Goal: Obtain resource: Download file/media

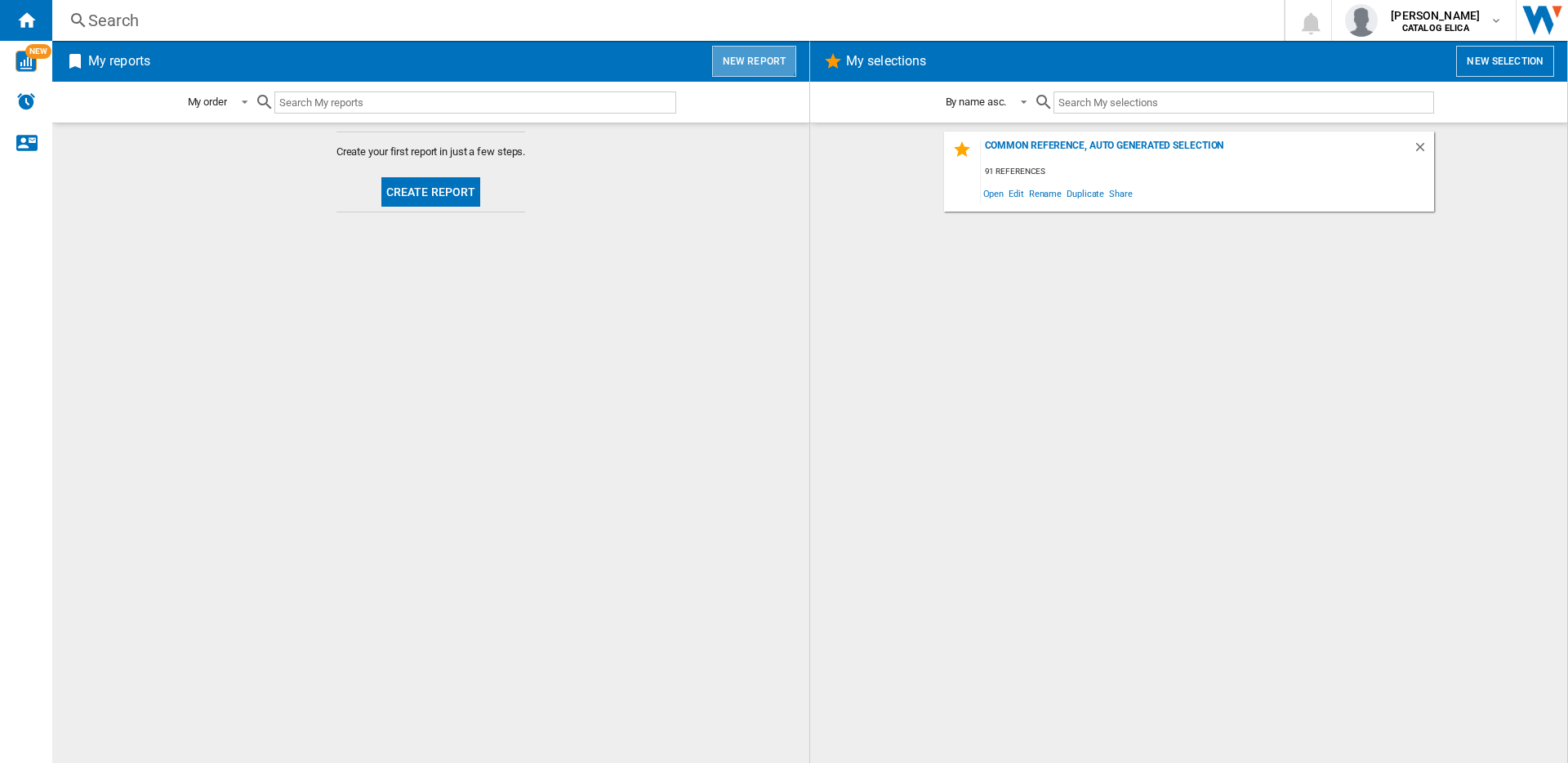
click at [748, 50] on button "New report" at bounding box center [754, 61] width 84 height 31
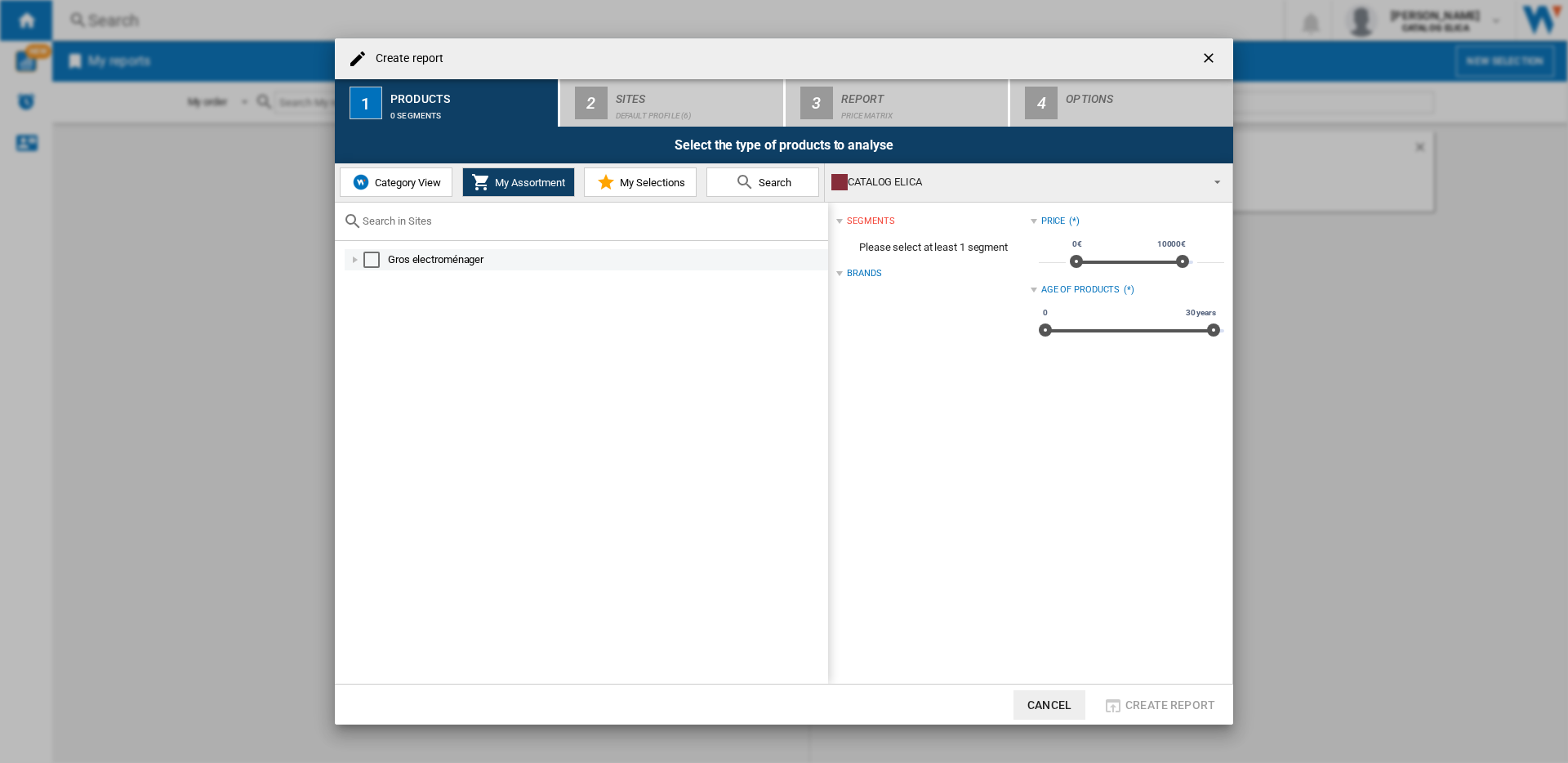
click at [375, 257] on div "Select" at bounding box center [371, 259] width 16 height 16
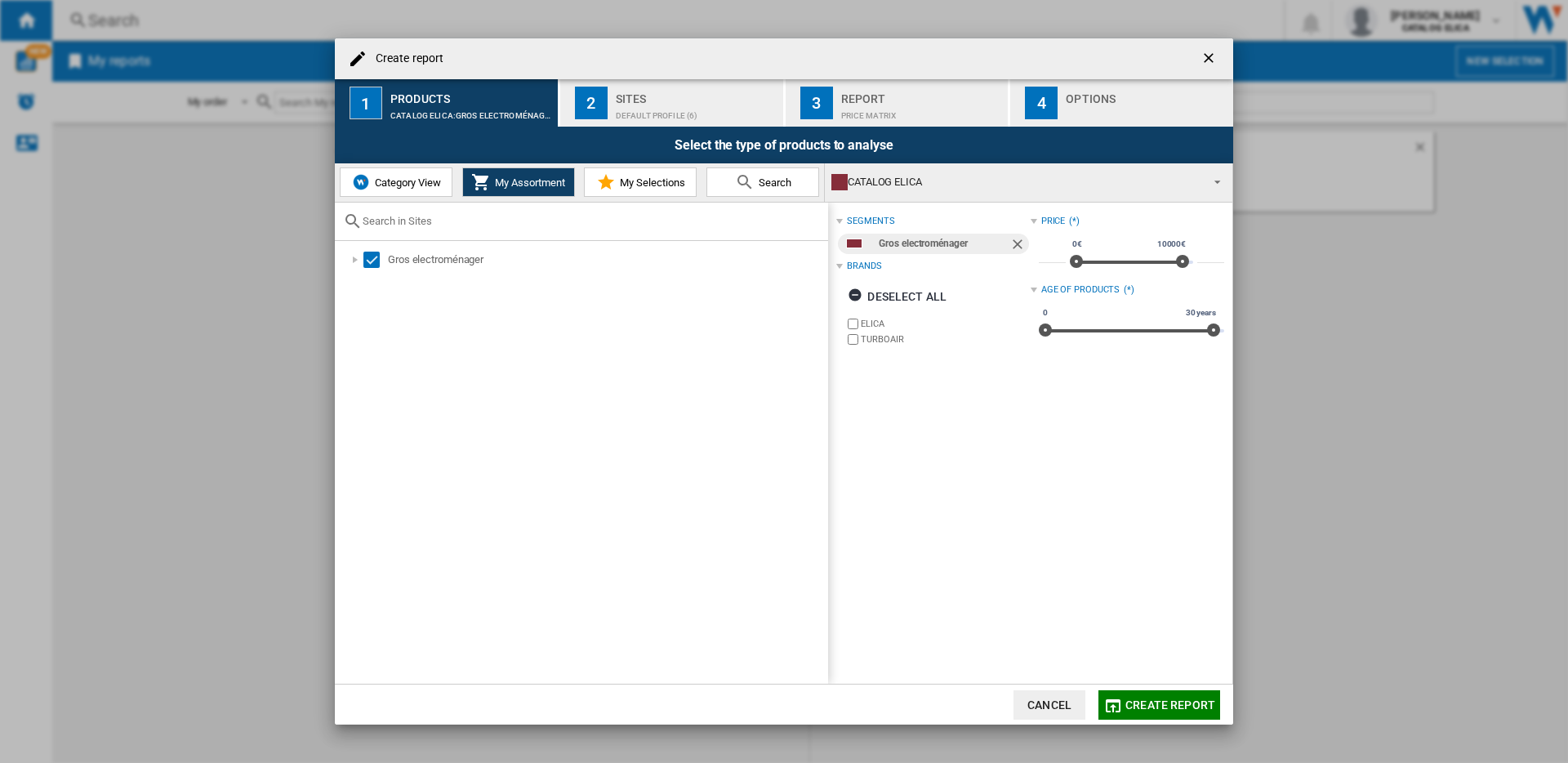
click at [721, 113] on div "Default profile (6)" at bounding box center [696, 112] width 161 height 17
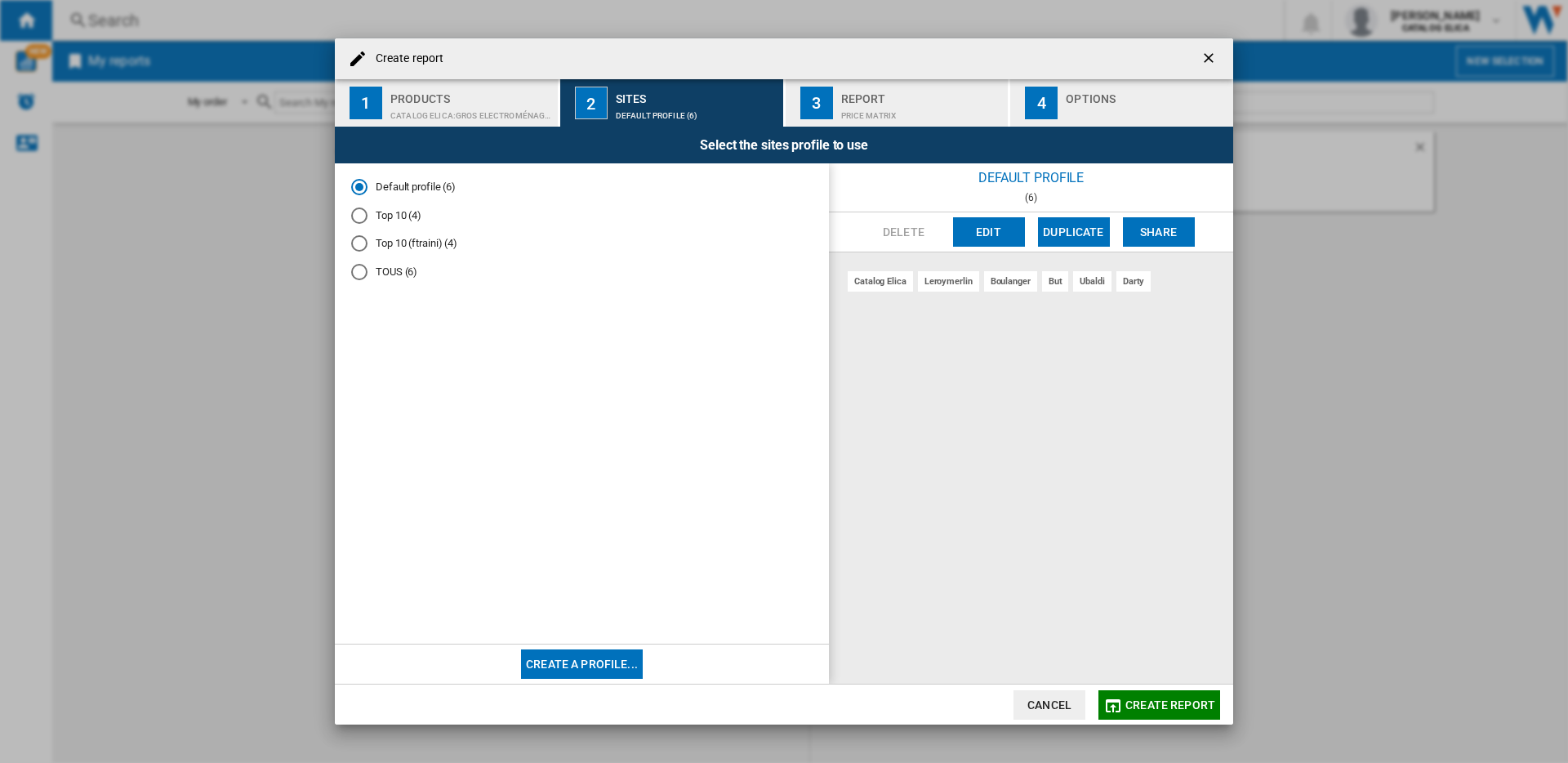
click at [973, 234] on button "Edit" at bounding box center [989, 232] width 72 height 29
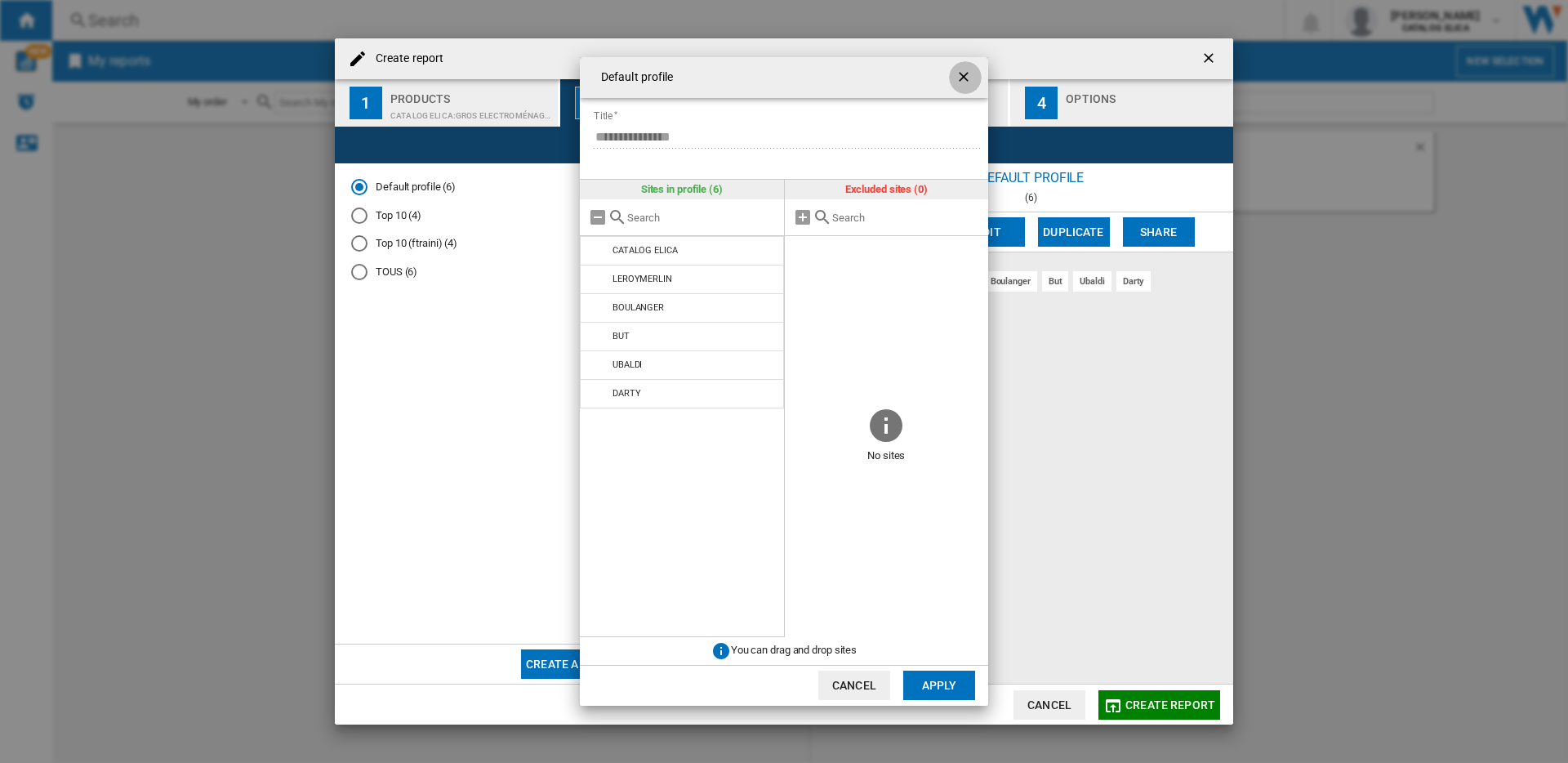
click at [966, 76] on ng-md-icon "getI18NText('BUTTONS.CLOSE_DIALOG')" at bounding box center [965, 78] width 19 height 19
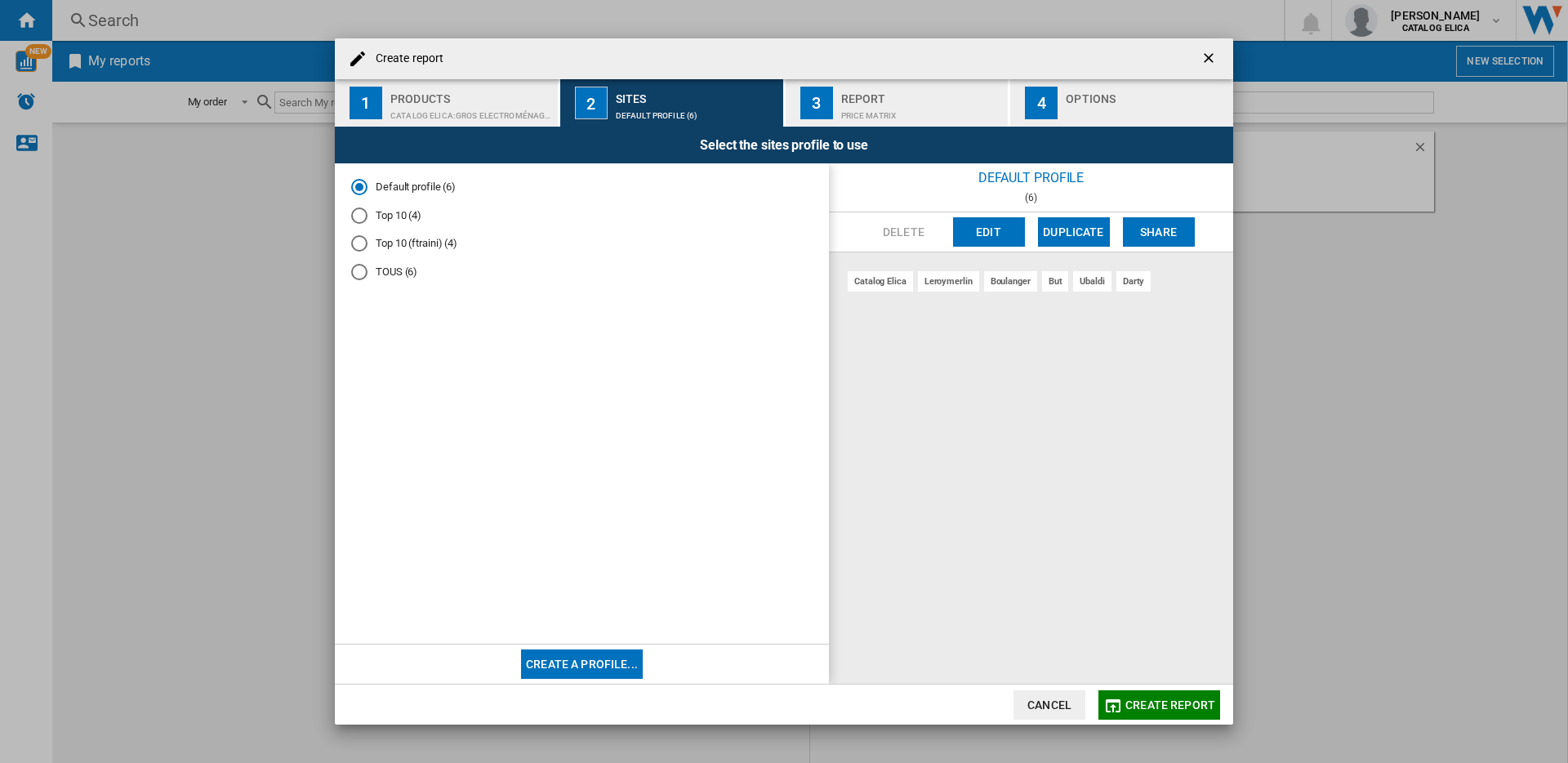
click at [937, 103] on div "Price Matrix" at bounding box center [921, 112] width 161 height 17
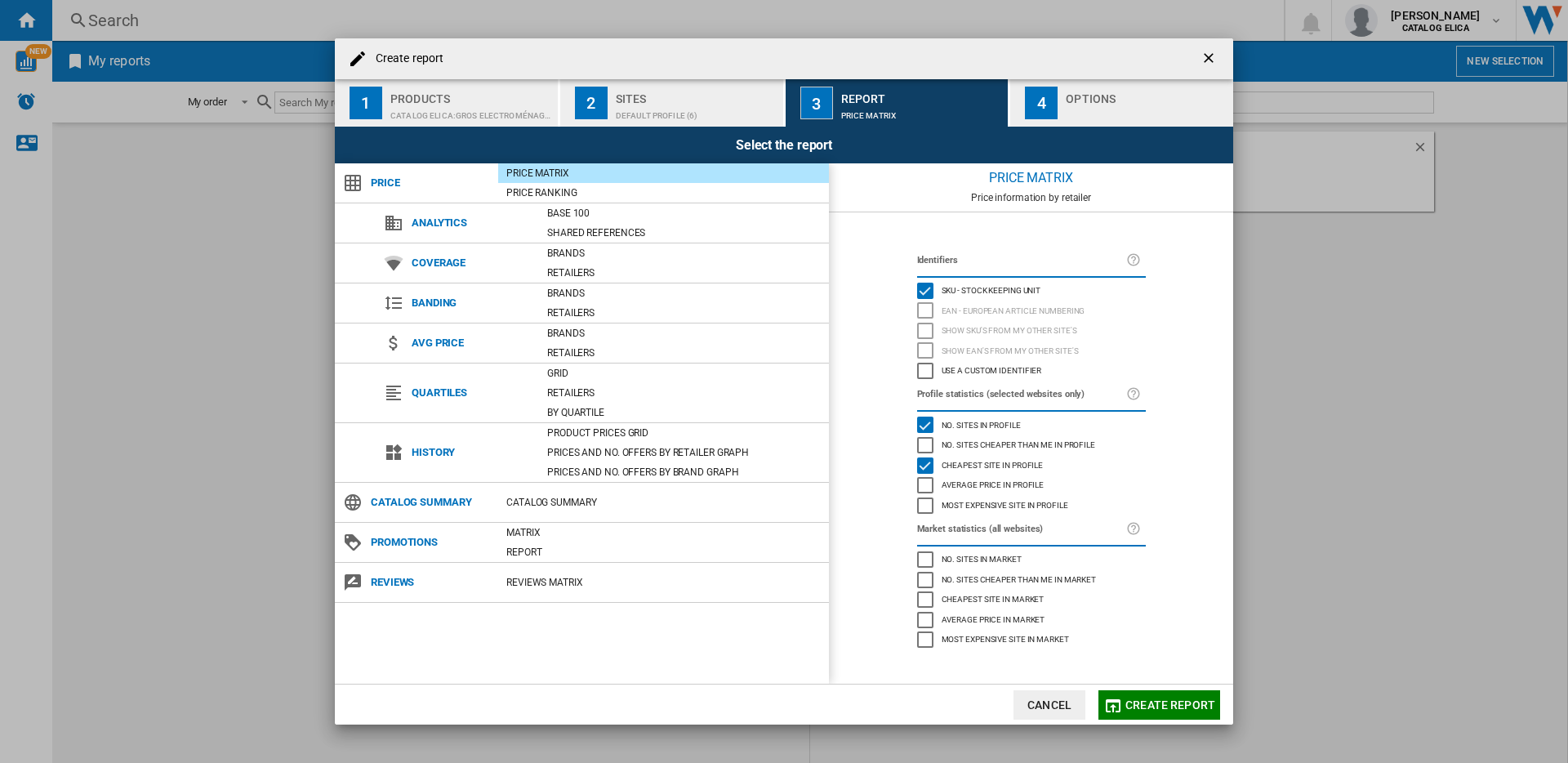
click at [1078, 114] on div "button" at bounding box center [1146, 112] width 161 height 17
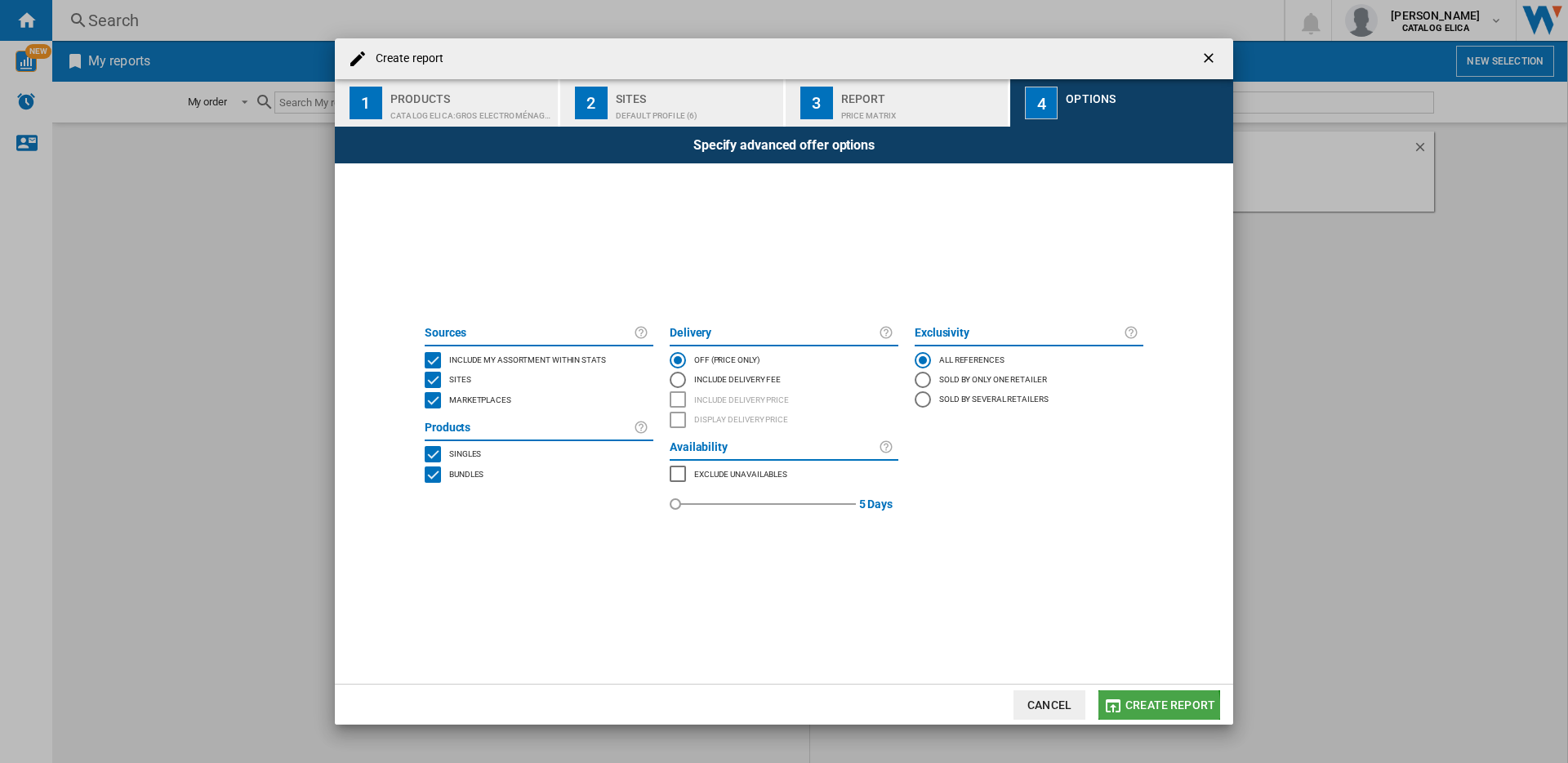
click at [1118, 711] on md-icon "button" at bounding box center [1112, 705] width 19 height 19
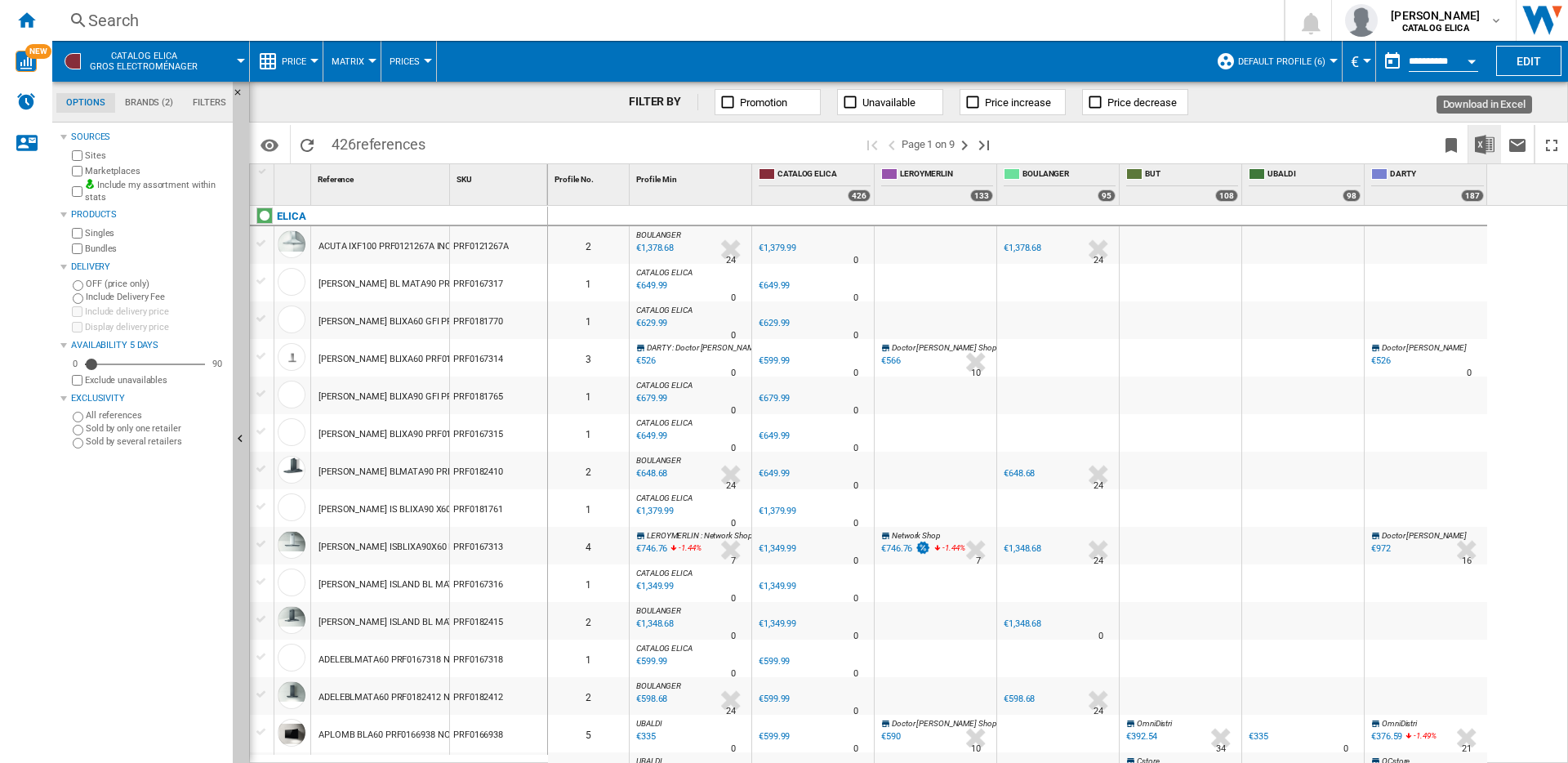
click at [1486, 134] on img "Download in Excel" at bounding box center [1484, 144] width 19 height 19
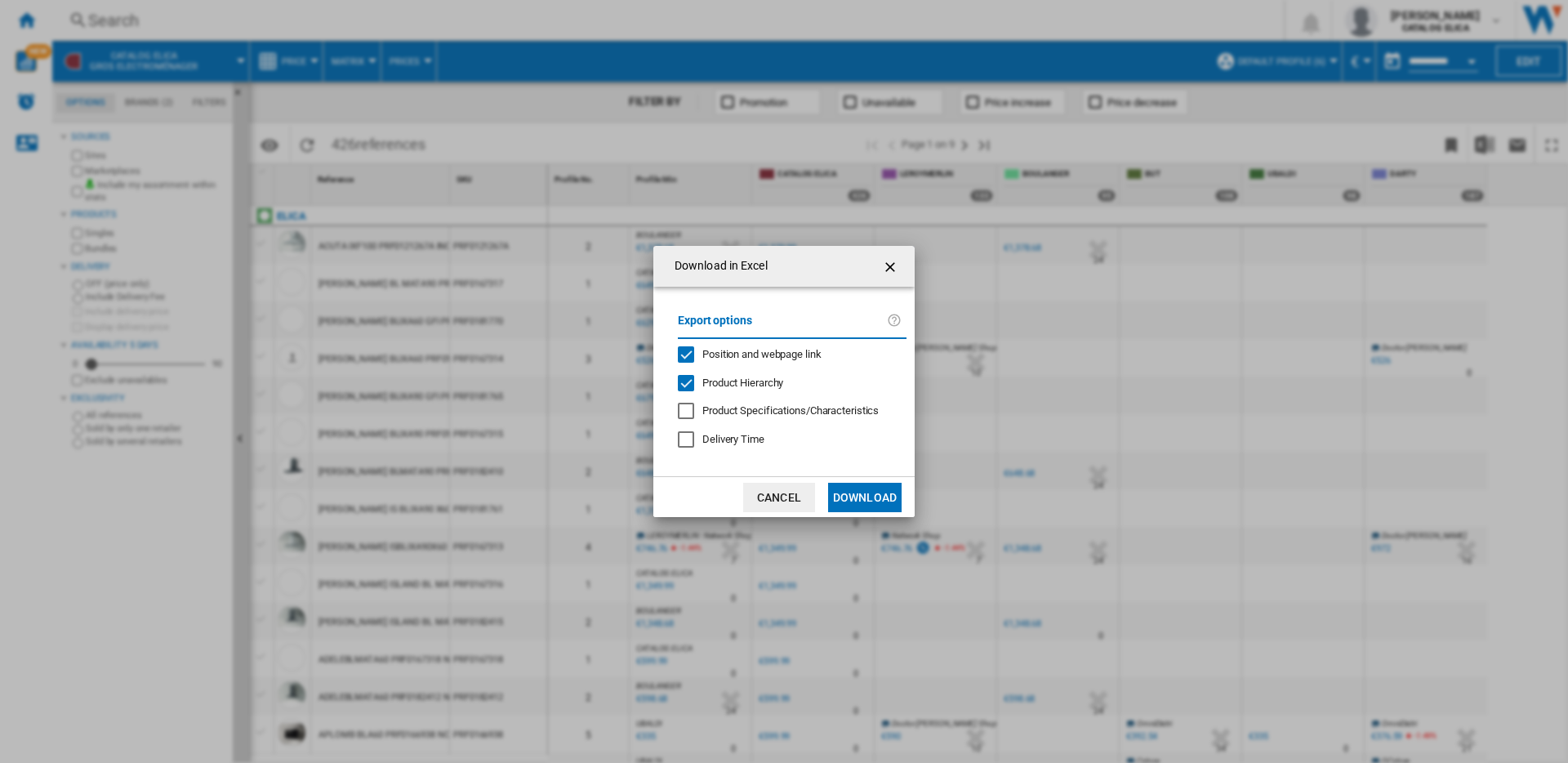
click at [746, 350] on span "Position and webpage link" at bounding box center [762, 354] width 119 height 13
click at [834, 496] on button "Download" at bounding box center [865, 497] width 74 height 29
